Goal: Task Accomplishment & Management: Complete application form

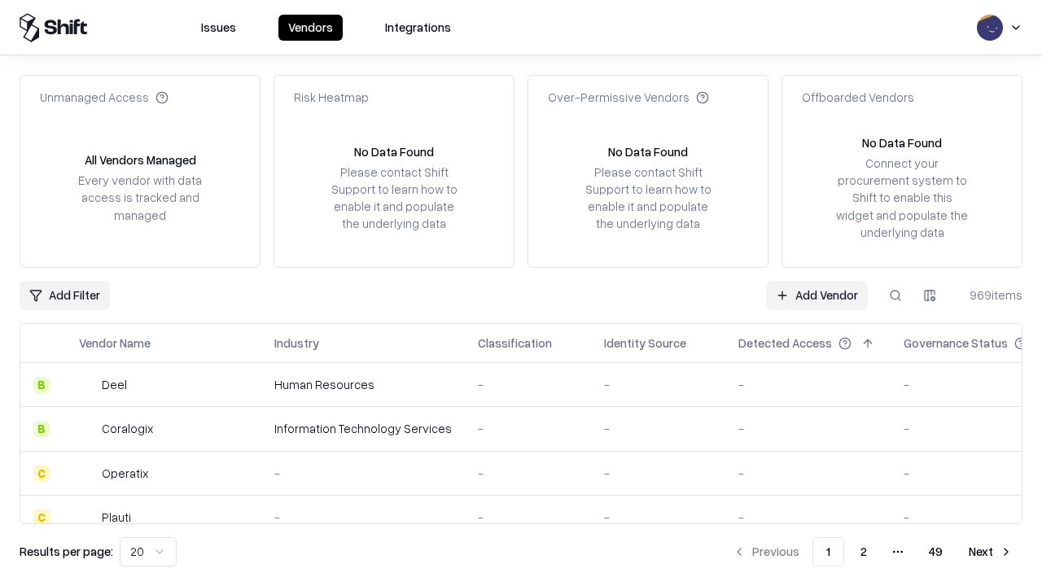
click at [817, 295] on link "Add Vendor" at bounding box center [817, 295] width 102 height 29
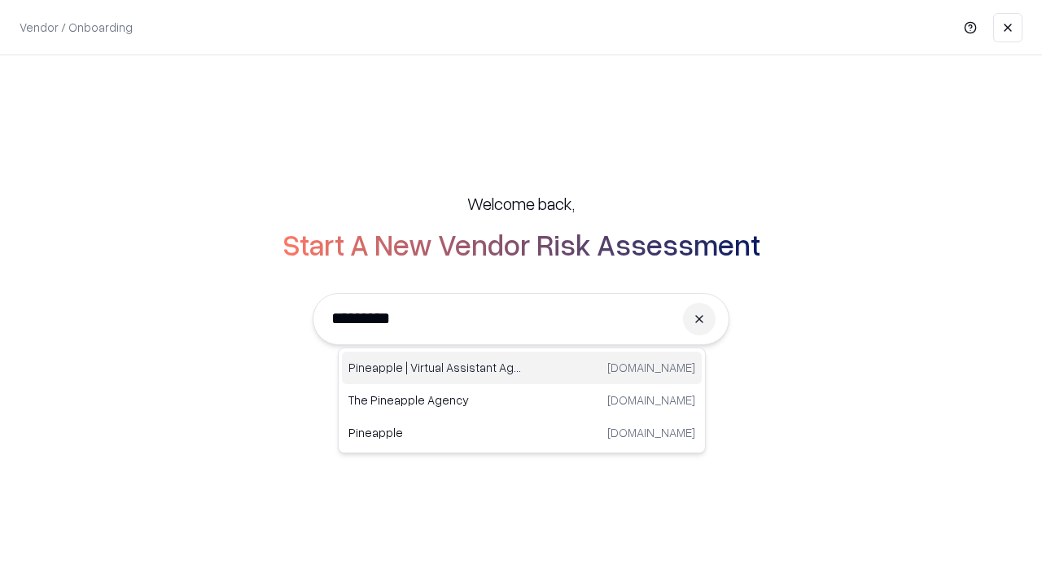
click at [522, 368] on div "Pineapple | Virtual Assistant Agency [DOMAIN_NAME]" at bounding box center [522, 368] width 360 height 33
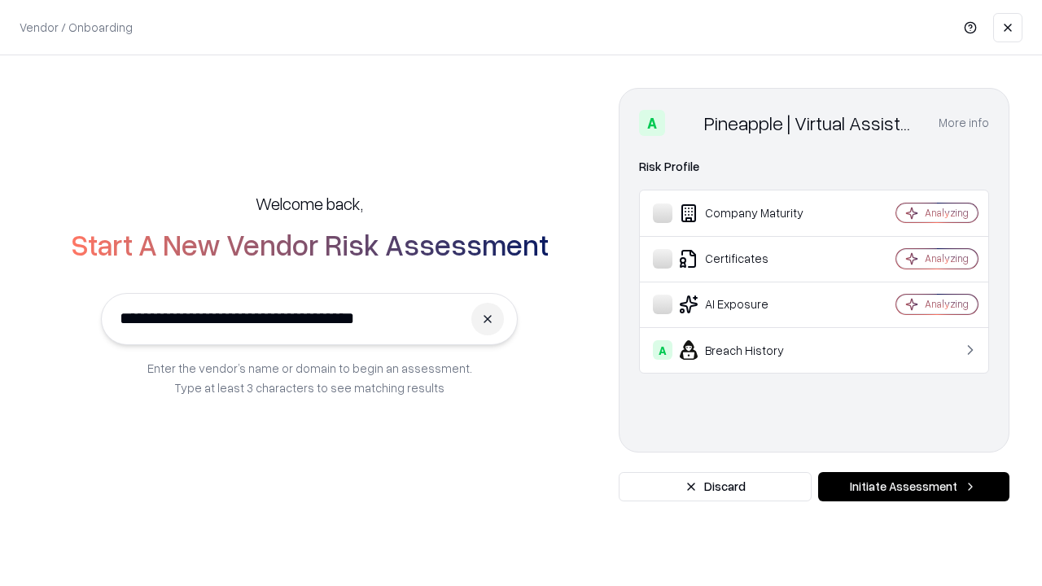
type input "**********"
click at [914, 487] on button "Initiate Assessment" at bounding box center [913, 486] width 191 height 29
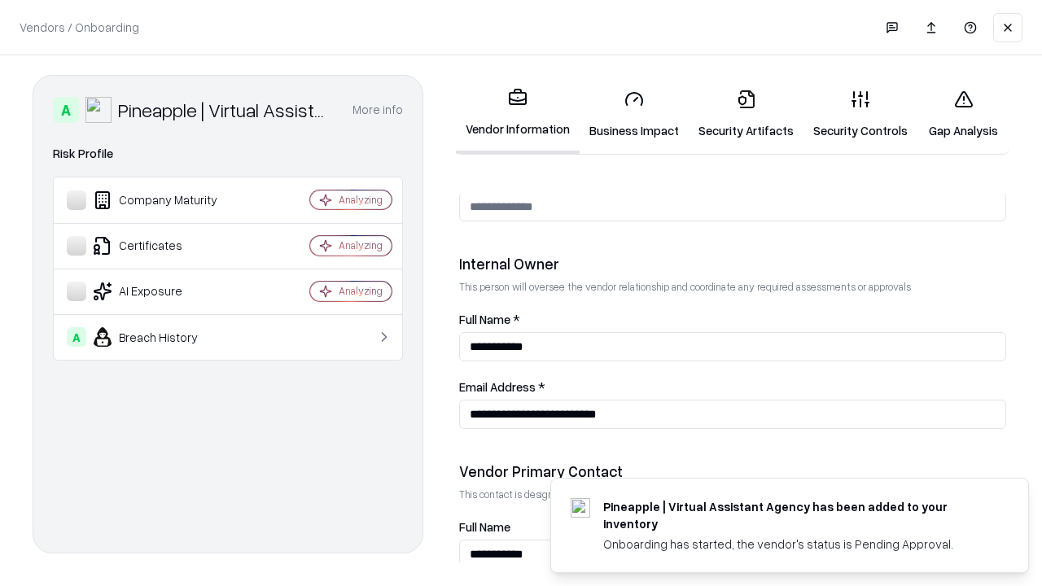
scroll to position [844, 0]
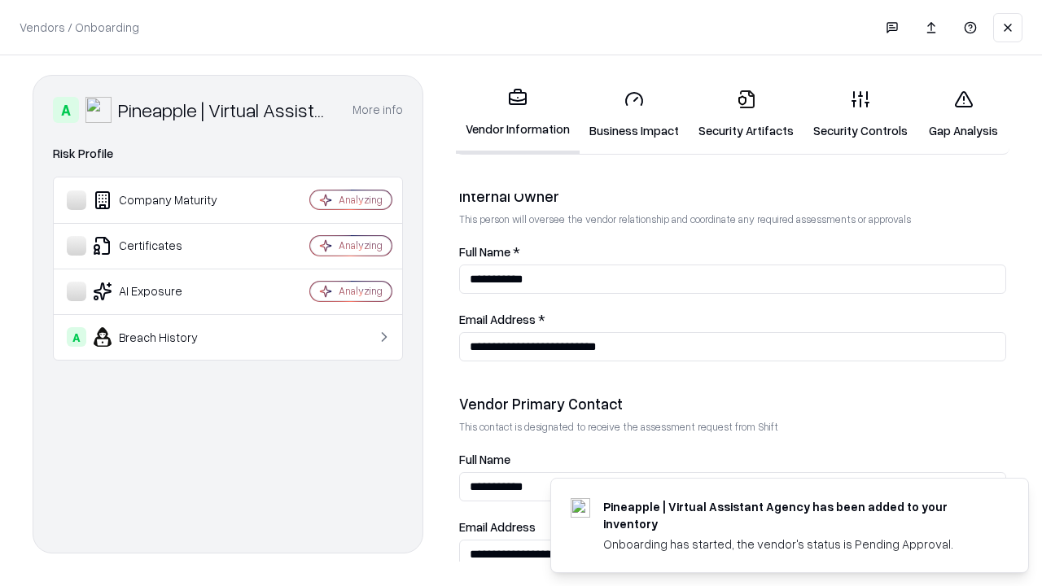
click at [634, 114] on link "Business Impact" at bounding box center [634, 115] width 109 height 76
click at [746, 114] on link "Security Artifacts" at bounding box center [746, 115] width 115 height 76
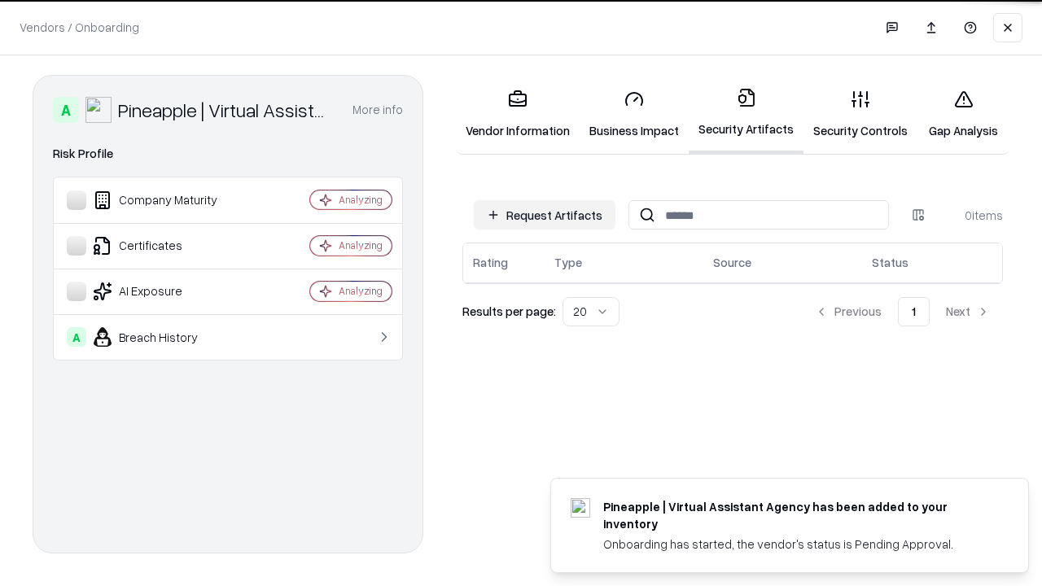
click at [545, 214] on button "Request Artifacts" at bounding box center [545, 214] width 142 height 29
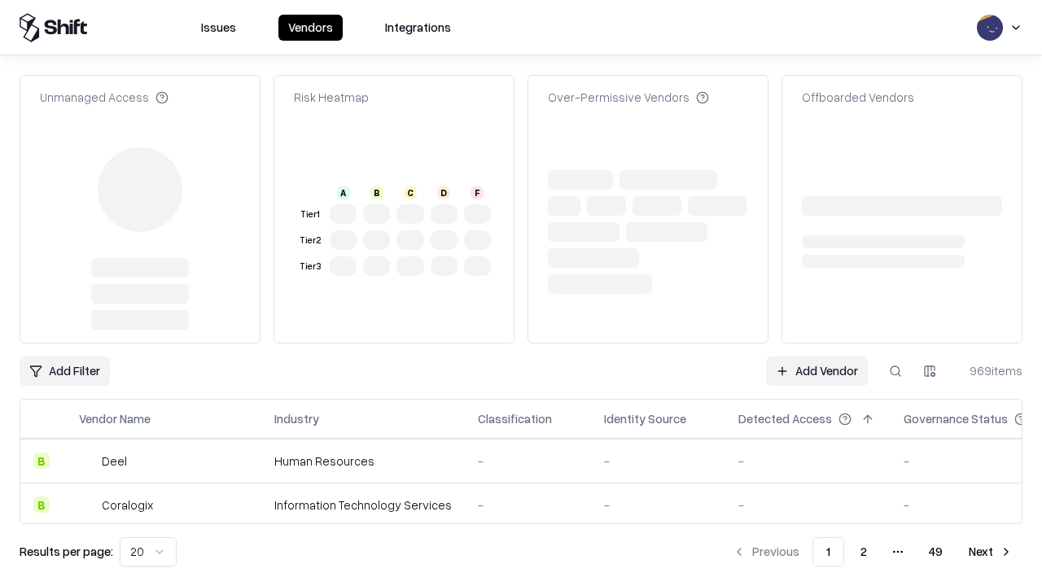
click at [817, 357] on link "Add Vendor" at bounding box center [817, 371] width 102 height 29
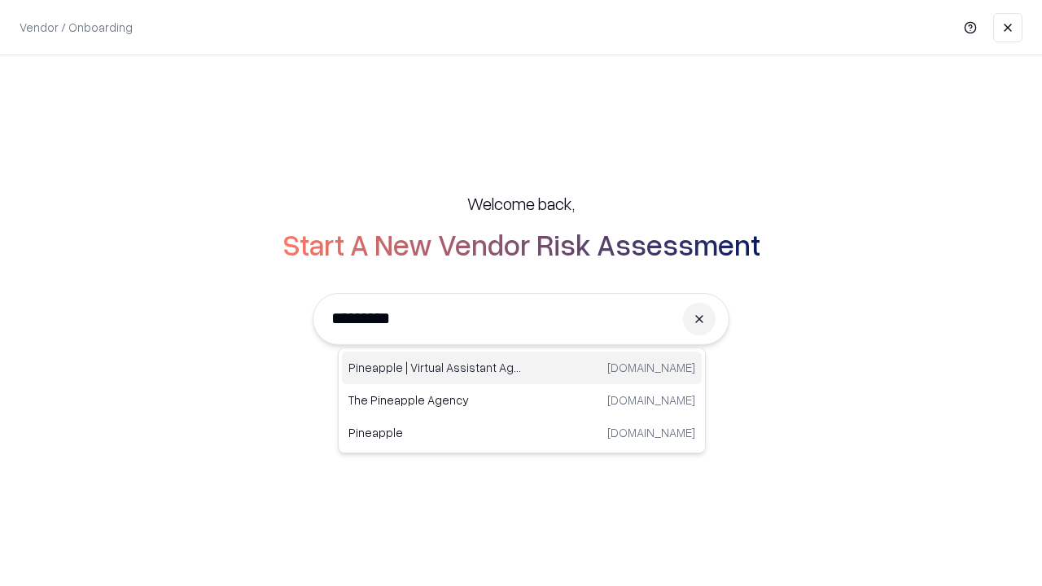
click at [522, 368] on div "Pineapple | Virtual Assistant Agency [DOMAIN_NAME]" at bounding box center [522, 368] width 360 height 33
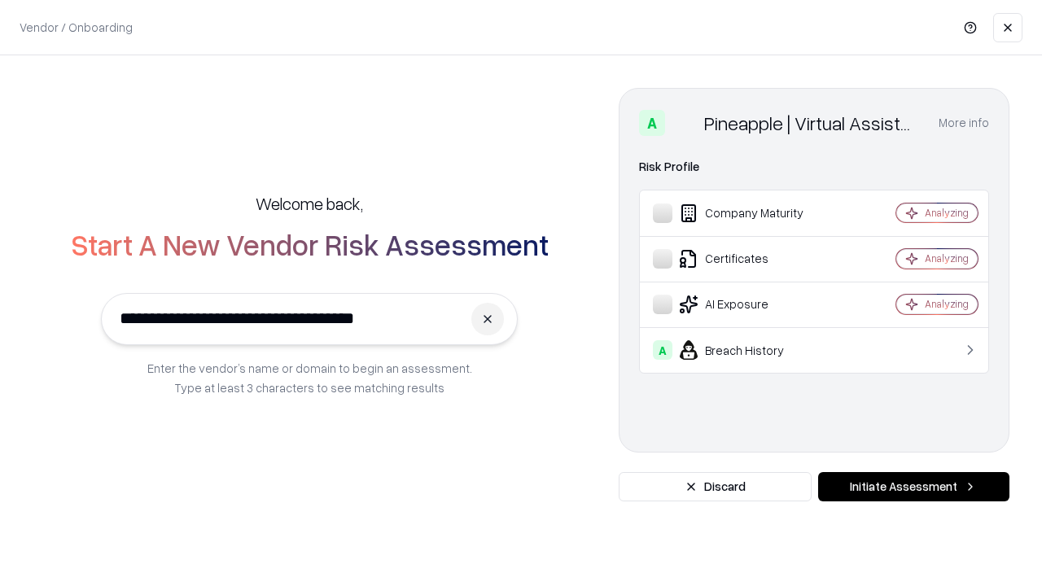
type input "**********"
click at [914, 487] on button "Initiate Assessment" at bounding box center [913, 486] width 191 height 29
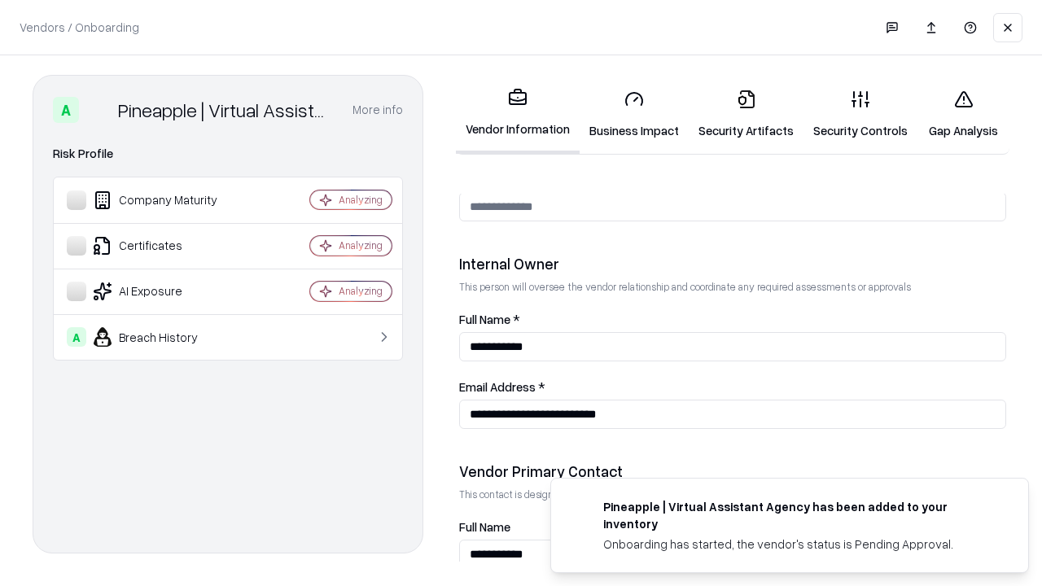
scroll to position [844, 0]
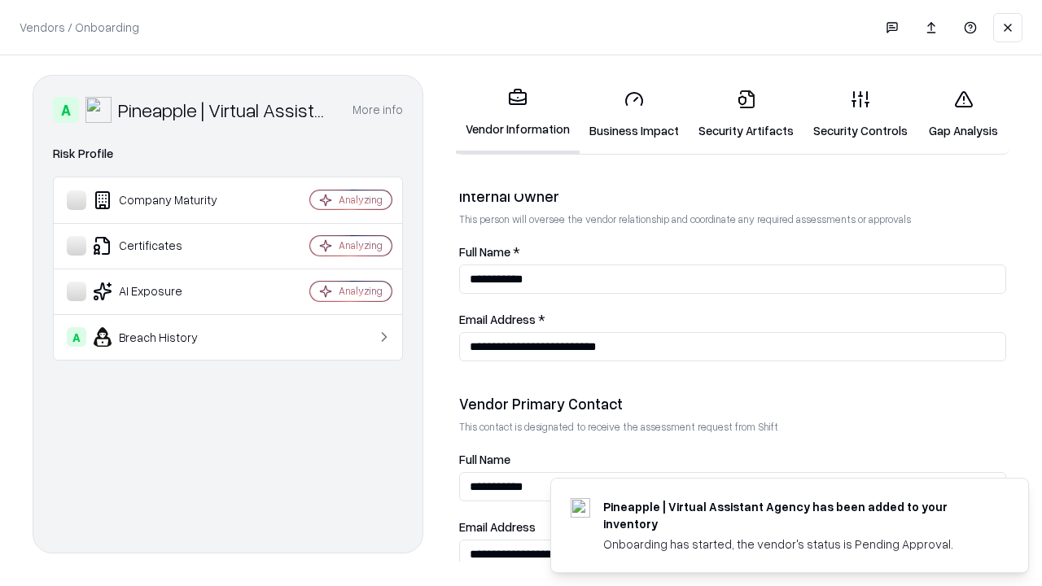
click at [963, 114] on link "Gap Analysis" at bounding box center [964, 115] width 92 height 76
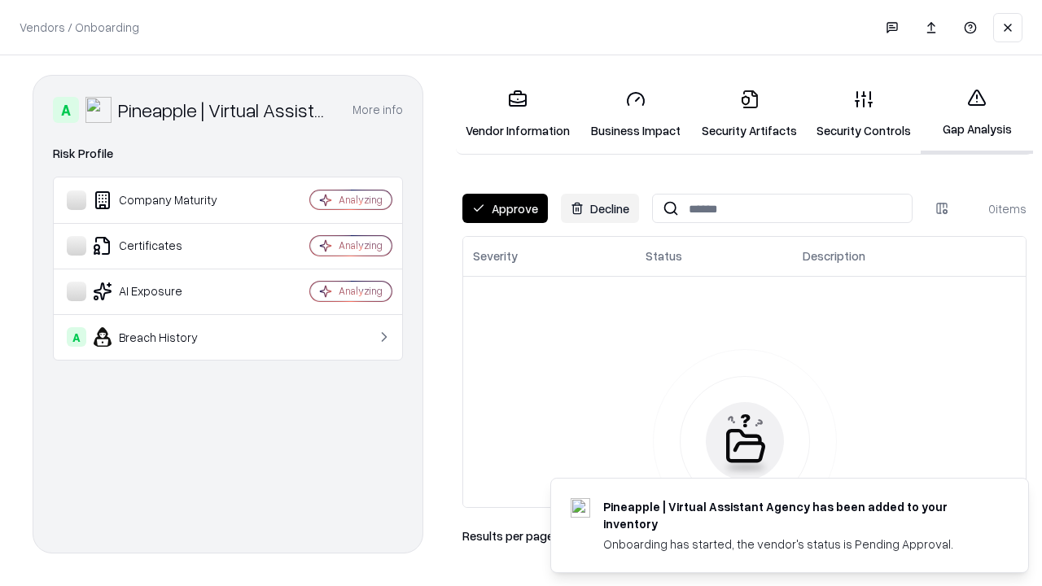
click at [505, 208] on button "Approve" at bounding box center [504, 208] width 85 height 29
